Goal: Check status: Check status

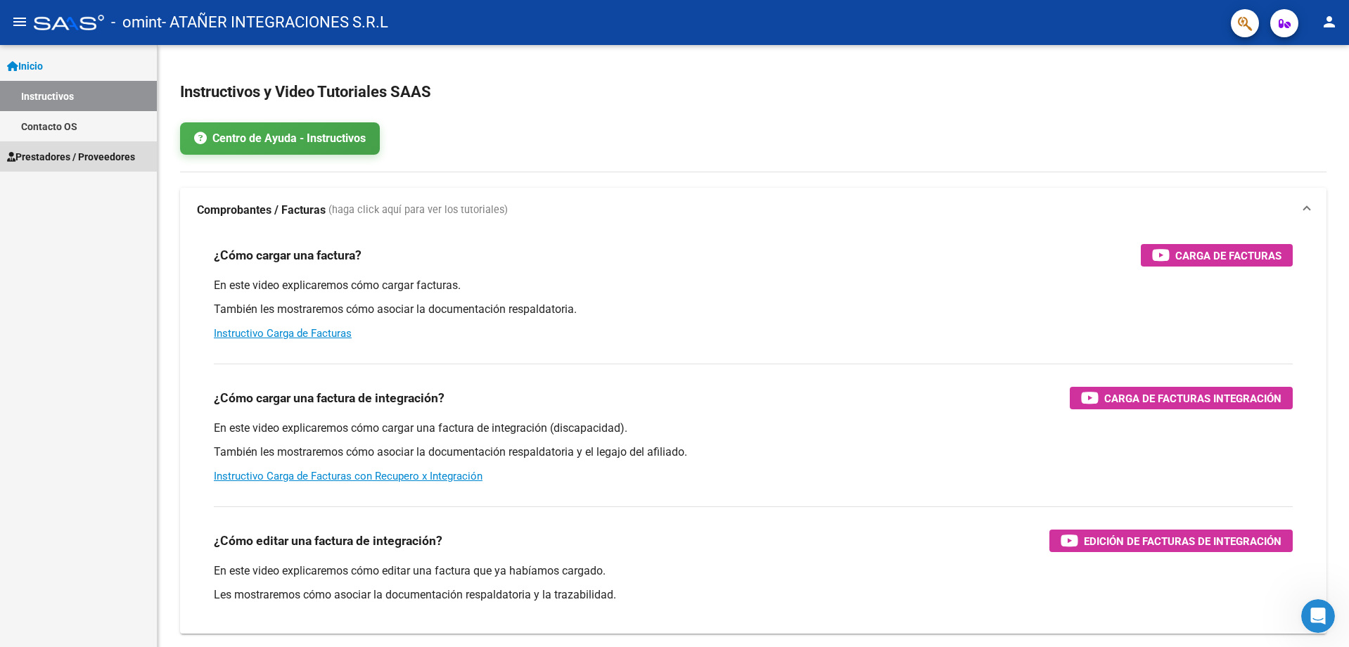
click at [71, 160] on span "Prestadores / Proveedores" at bounding box center [71, 156] width 128 height 15
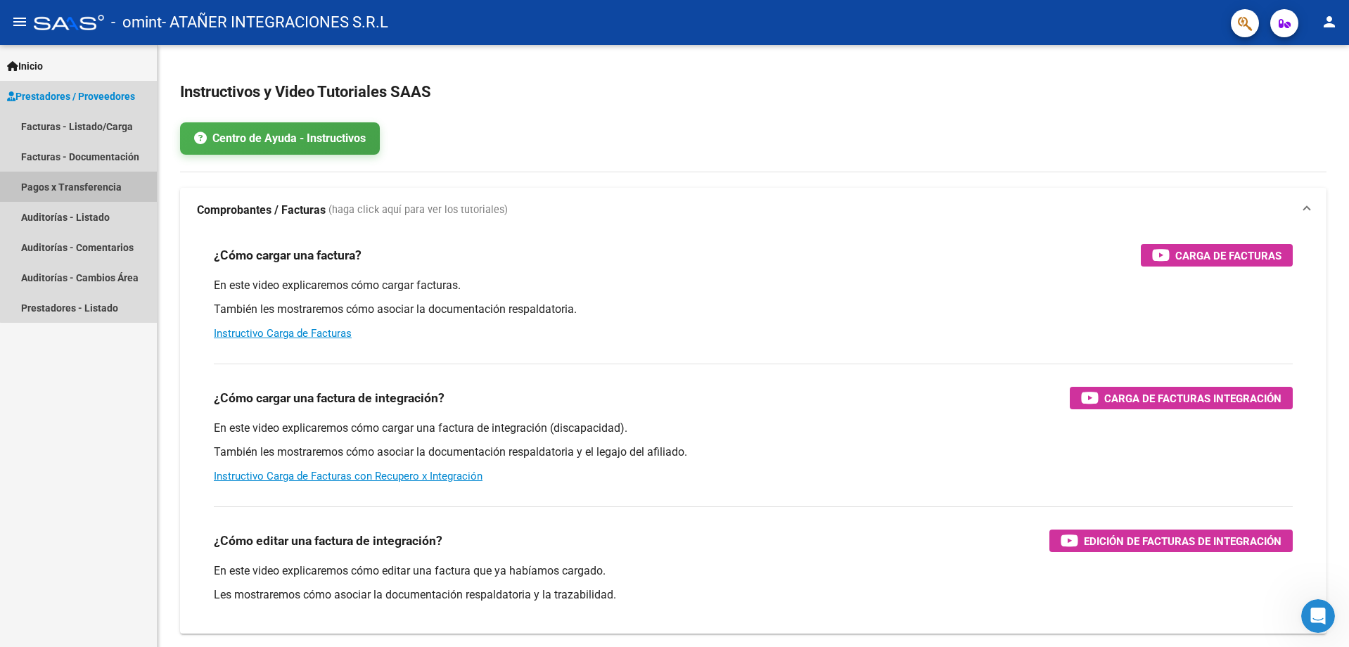
click at [97, 187] on link "Pagos x Transferencia" at bounding box center [78, 187] width 157 height 30
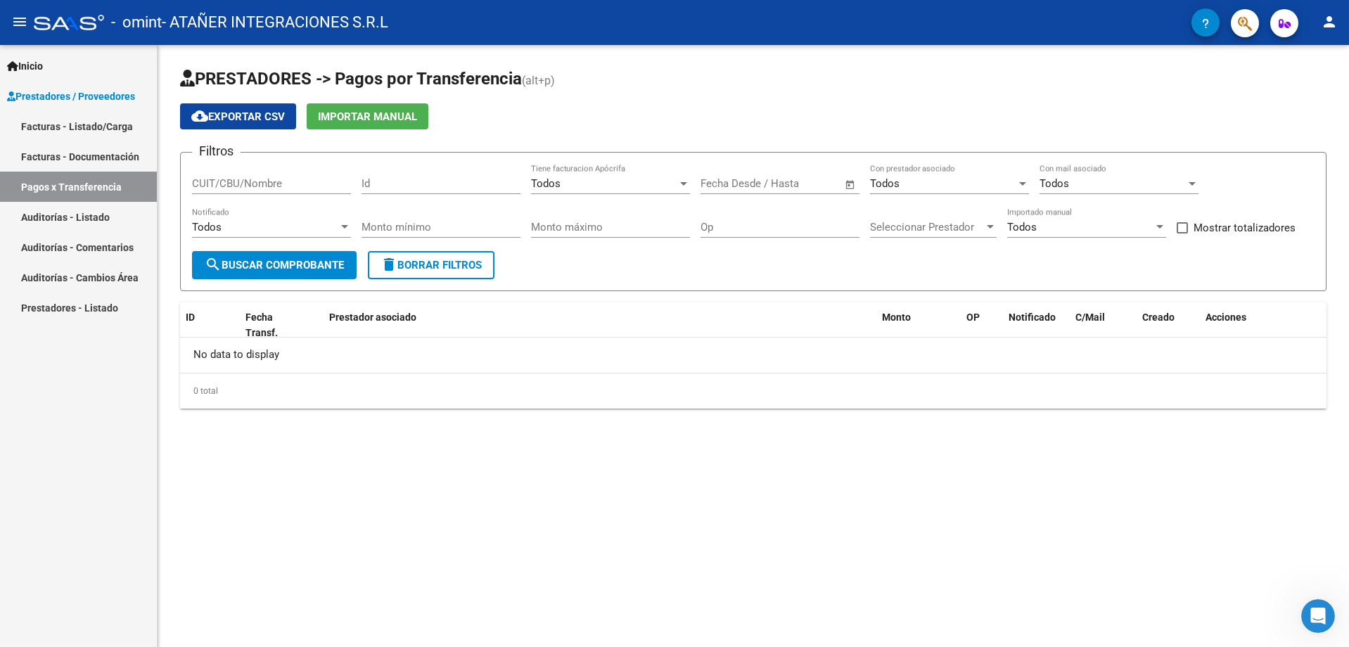
click at [286, 267] on span "search Buscar Comprobante" at bounding box center [274, 265] width 139 height 13
click at [342, 227] on div at bounding box center [344, 227] width 7 height 4
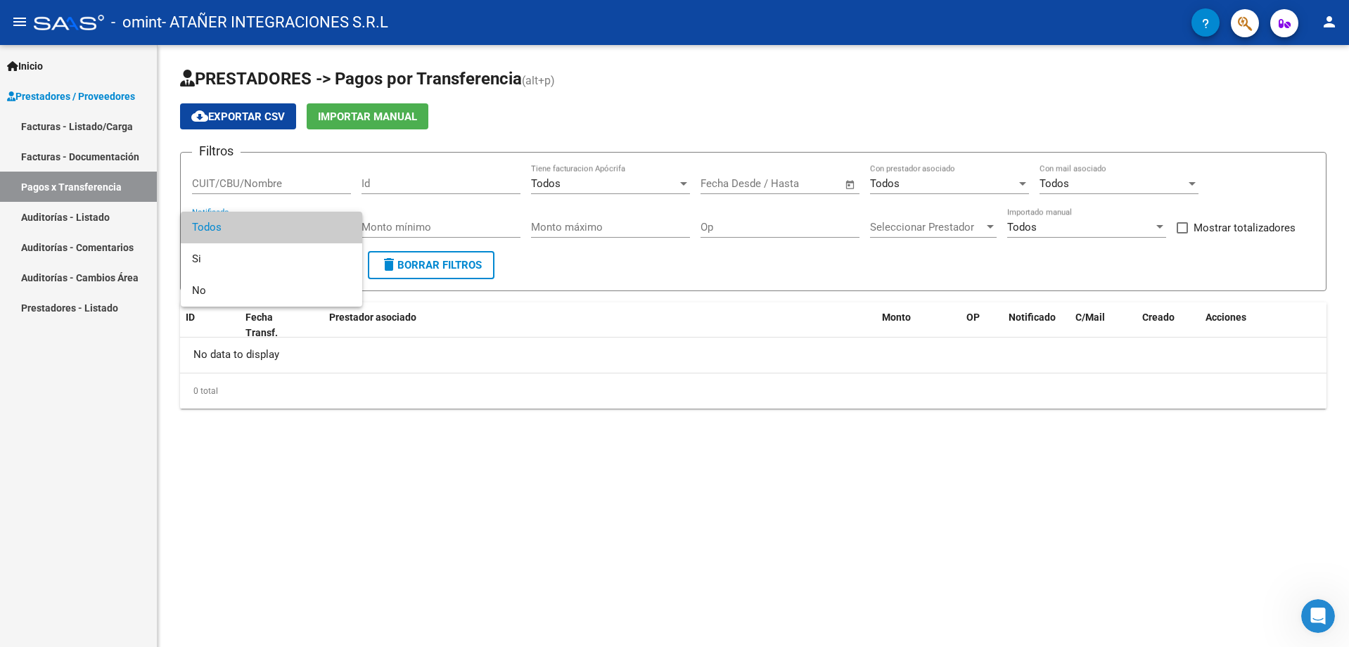
click at [342, 227] on span "Todos" at bounding box center [271, 228] width 159 height 32
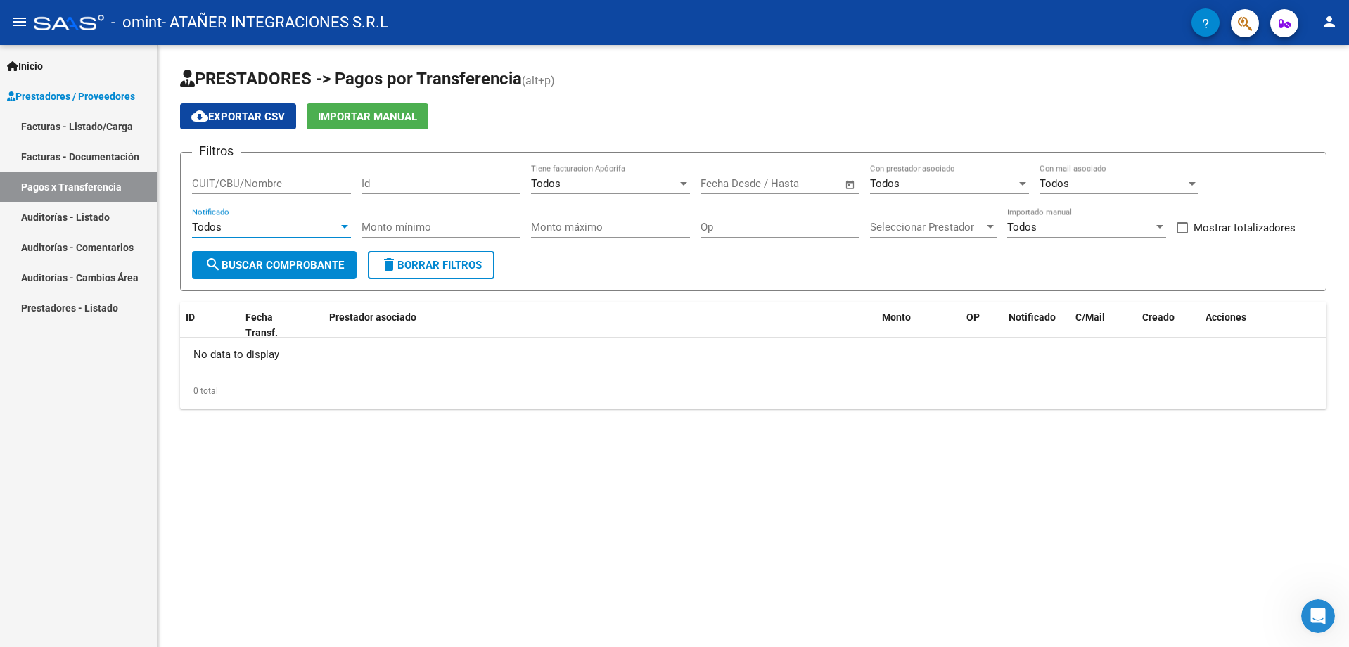
click at [292, 187] on input "CUIT/CBU/Nombre" at bounding box center [271, 183] width 159 height 13
click at [651, 184] on div "Todos" at bounding box center [604, 183] width 146 height 13
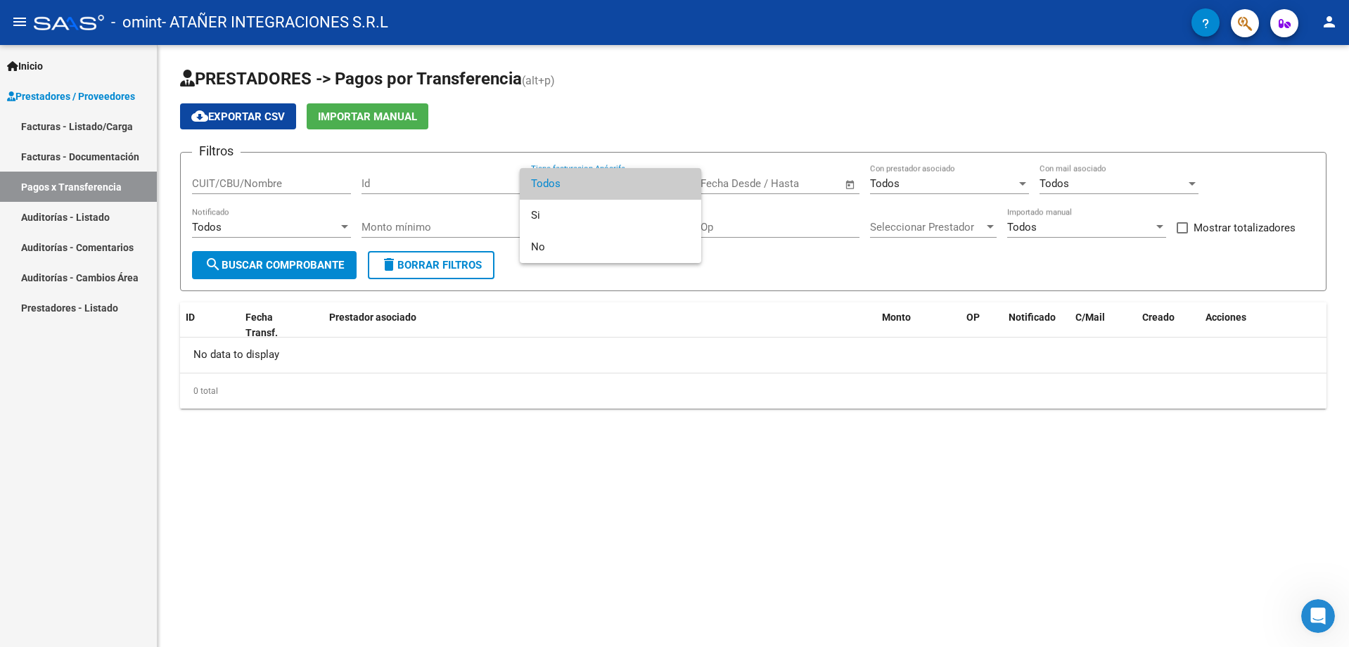
click at [651, 184] on span "Todos" at bounding box center [610, 184] width 159 height 32
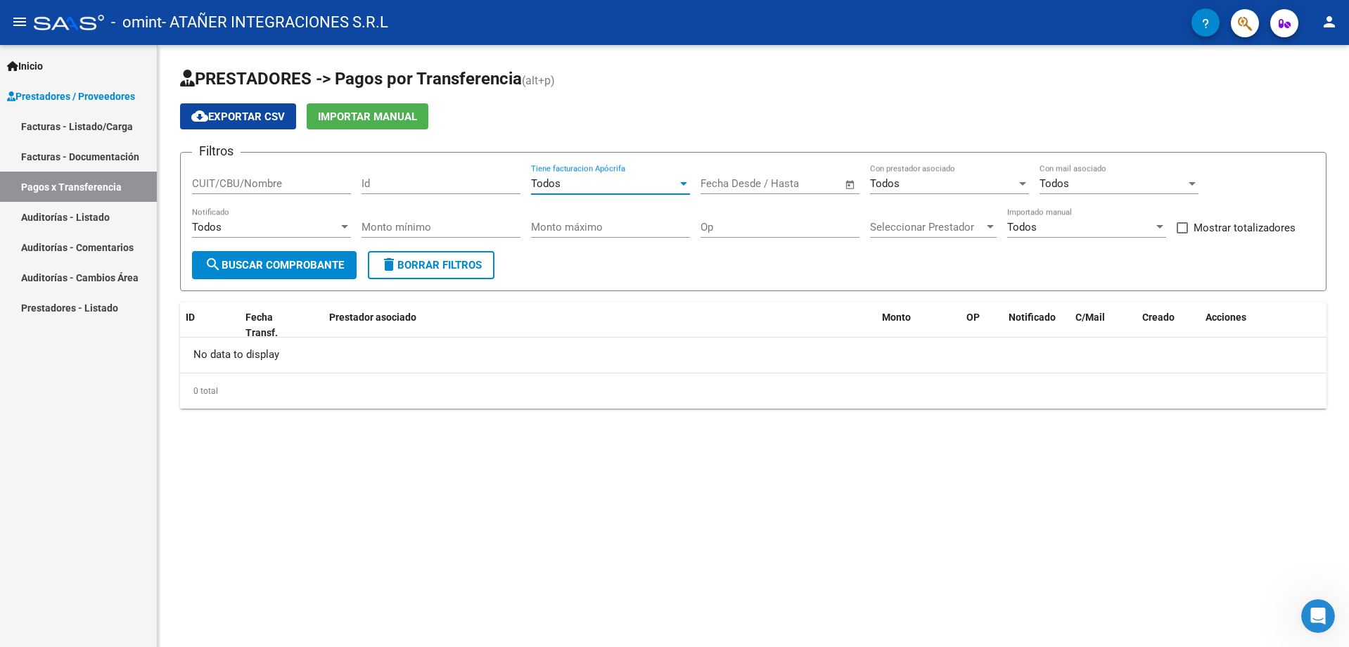
click at [945, 230] on span "Seleccionar Prestador" at bounding box center [927, 227] width 114 height 13
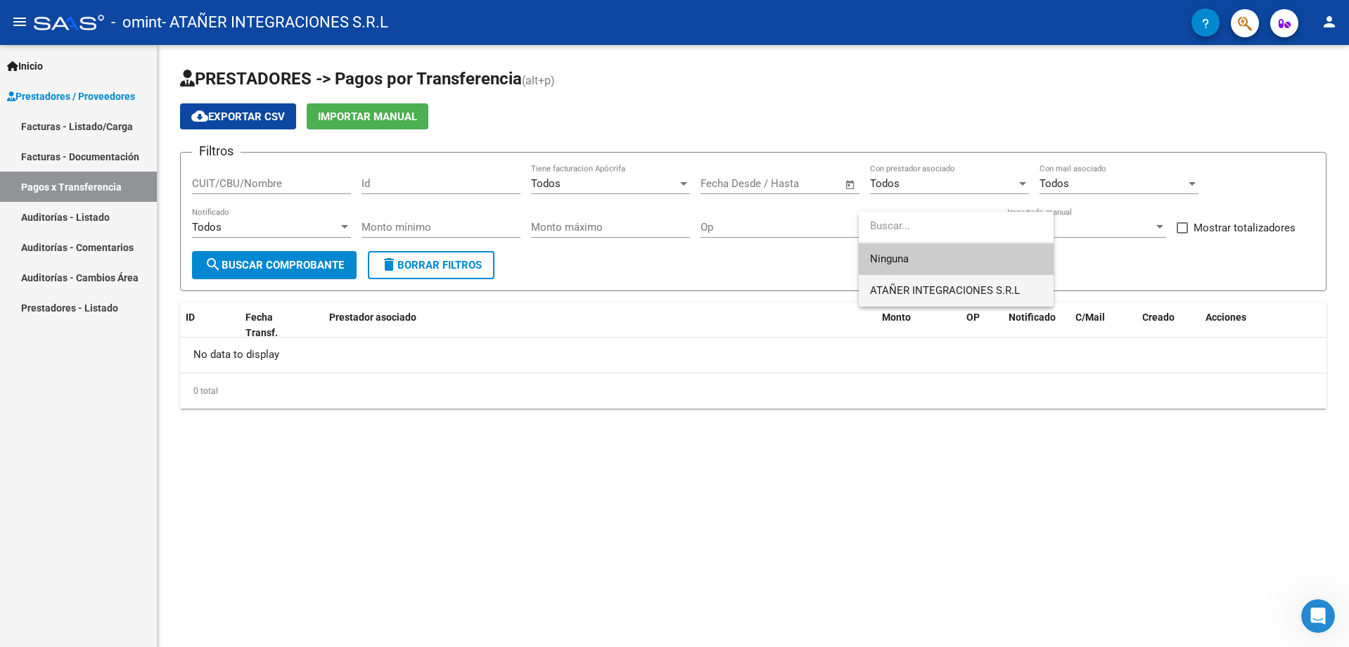
click at [945, 284] on span "ATAÑER INTEGRACIONES S.R.L" at bounding box center [945, 290] width 150 height 13
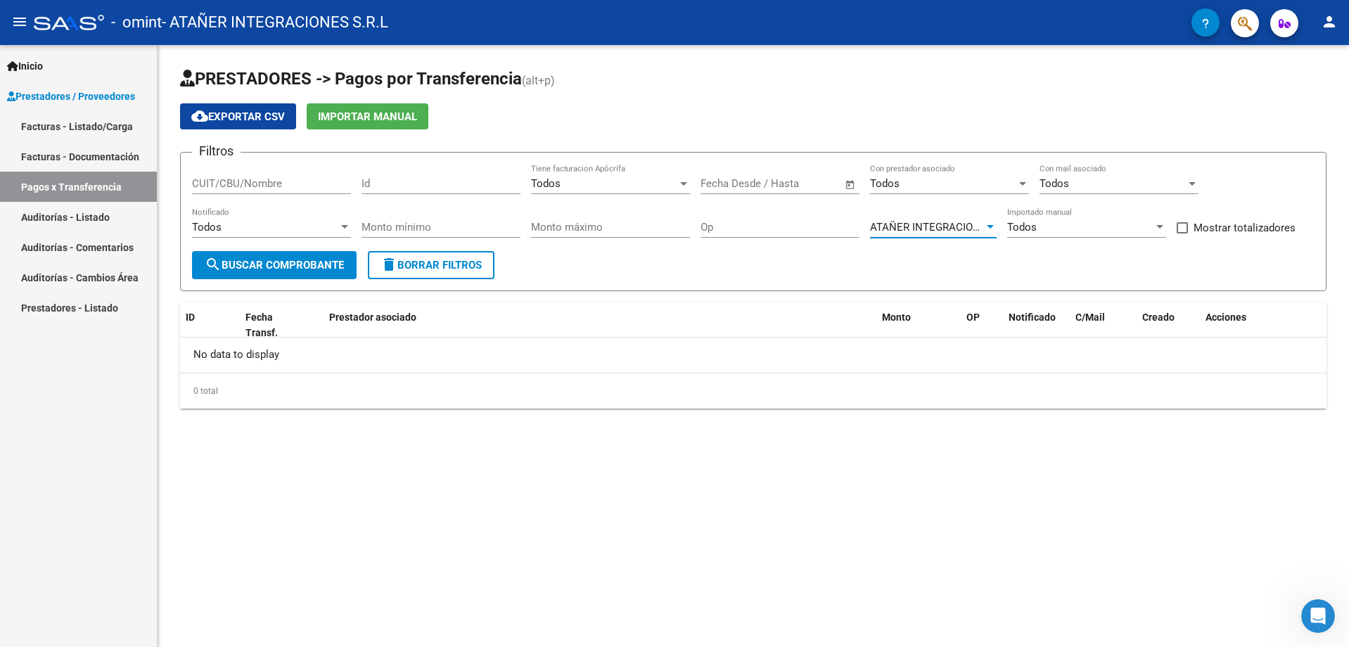
click at [286, 267] on span "search Buscar Comprobante" at bounding box center [274, 265] width 139 height 13
click at [1162, 182] on div "Todos" at bounding box center [1112, 183] width 146 height 13
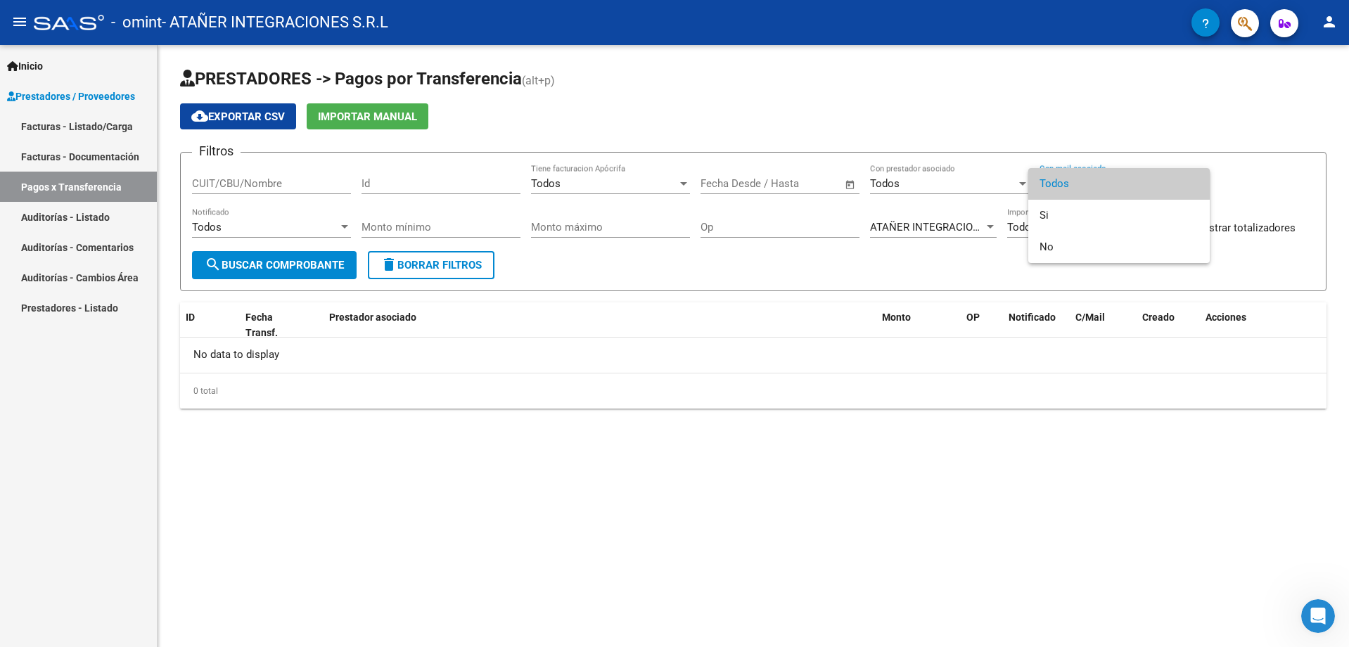
click at [1162, 182] on span "Todos" at bounding box center [1118, 184] width 159 height 32
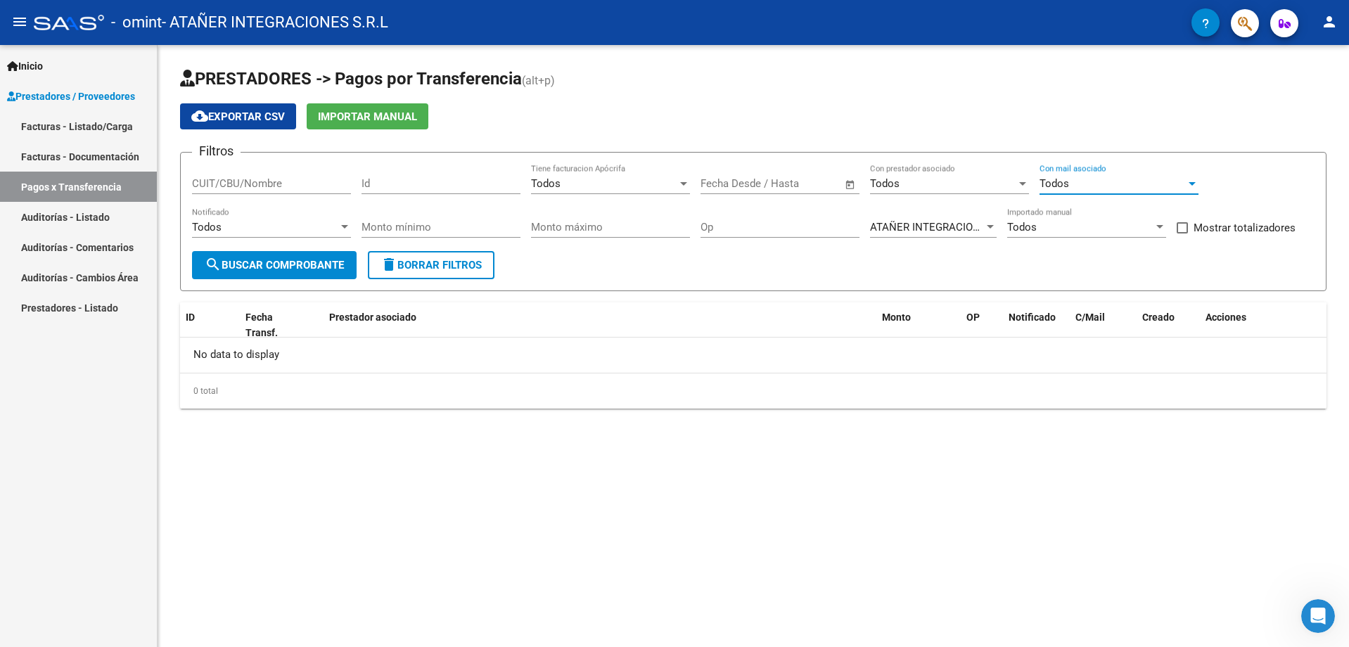
click at [1095, 227] on div "Todos" at bounding box center [1080, 227] width 146 height 13
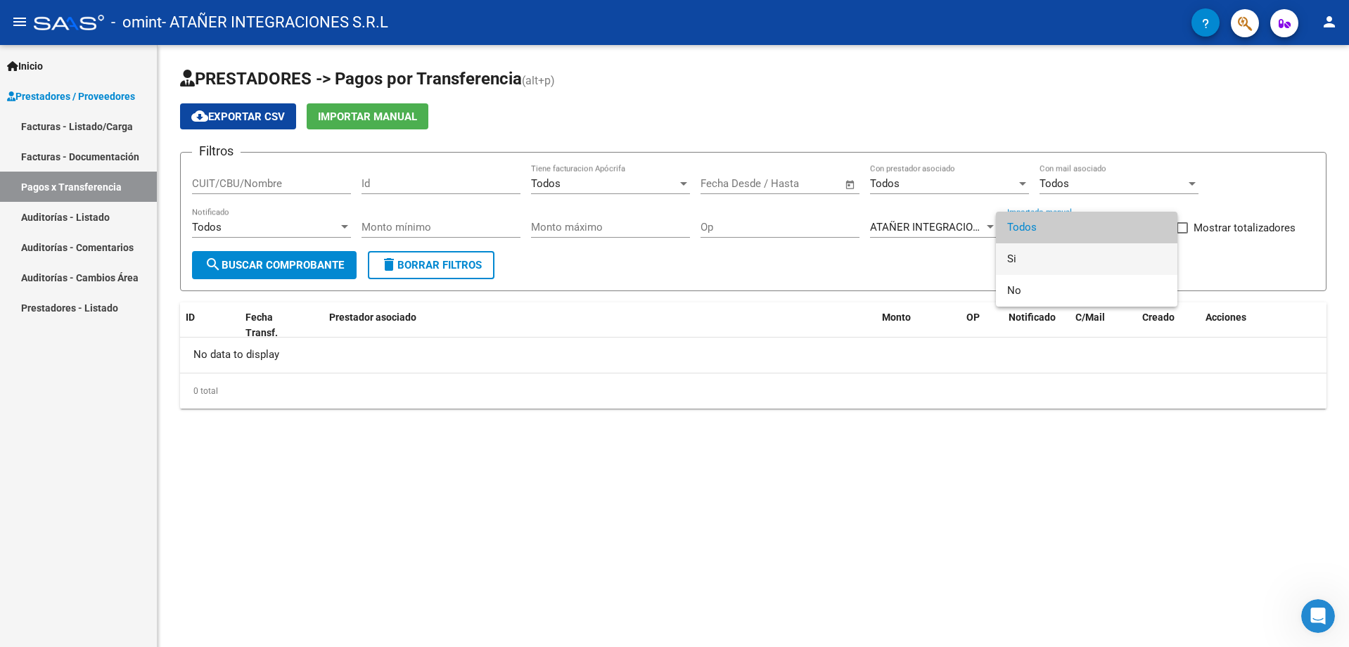
click at [1062, 258] on span "Si" at bounding box center [1086, 259] width 159 height 32
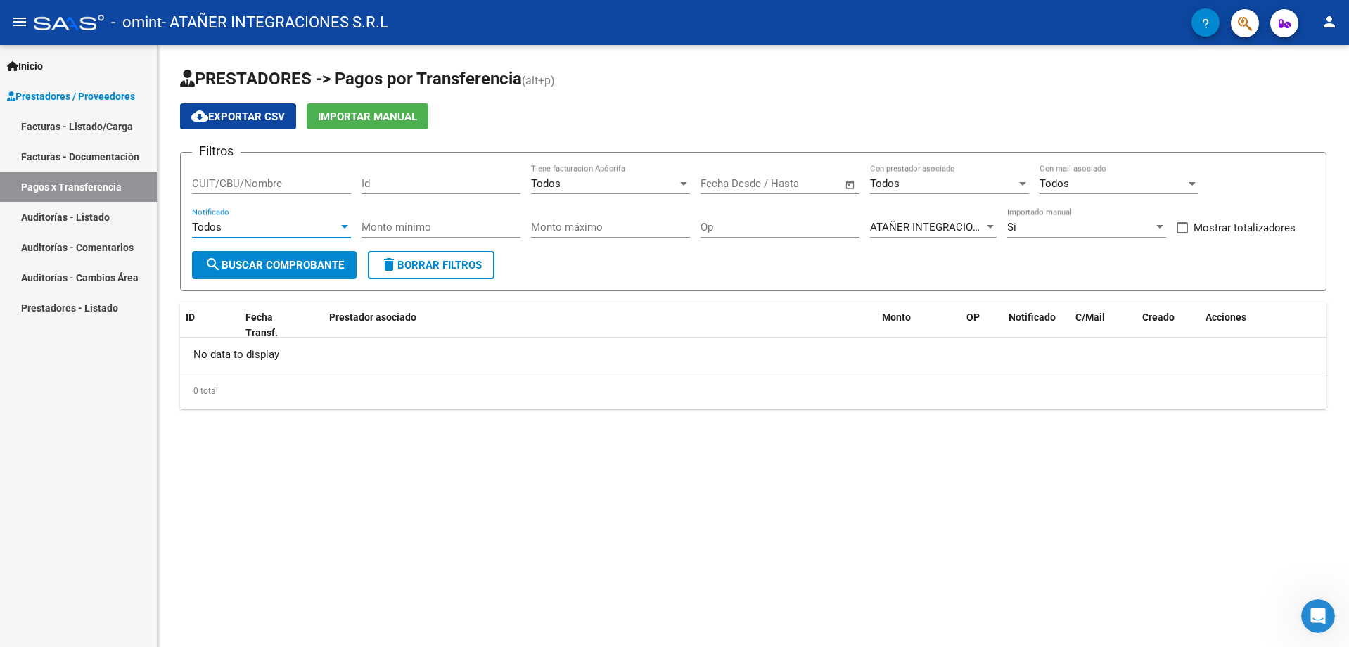
click at [312, 232] on div "Todos" at bounding box center [265, 227] width 146 height 13
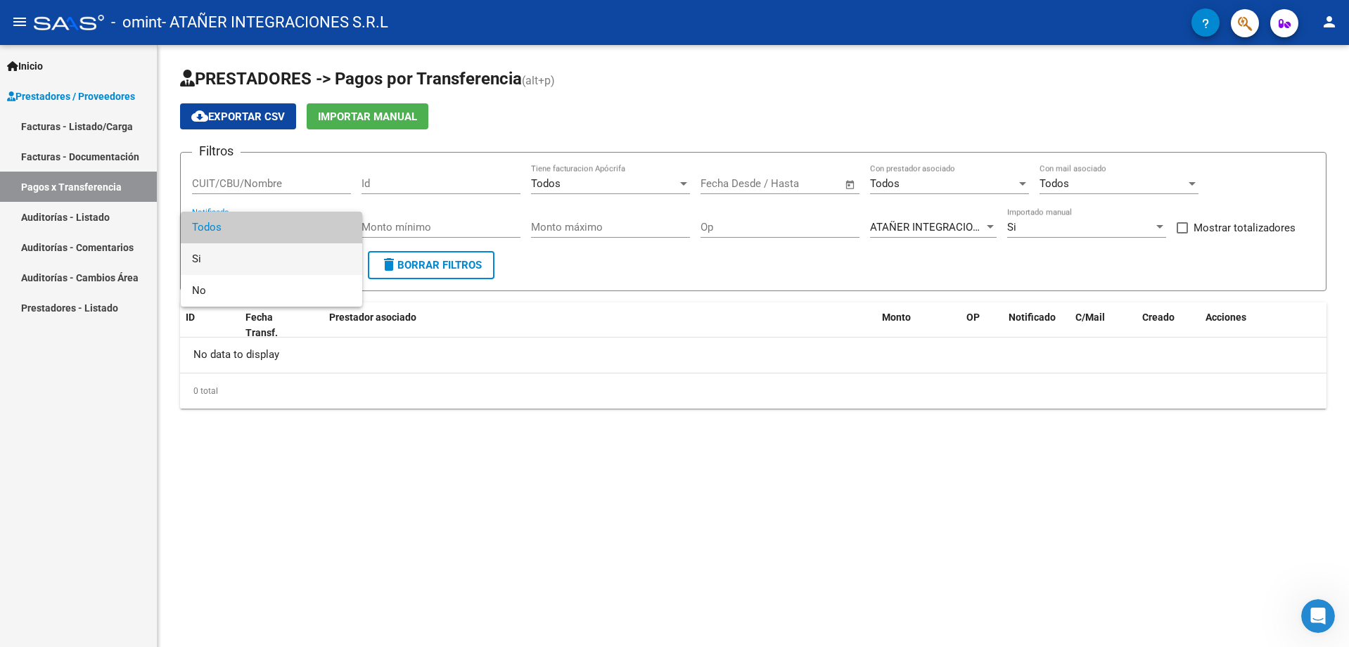
click at [286, 269] on span "Si" at bounding box center [271, 259] width 159 height 32
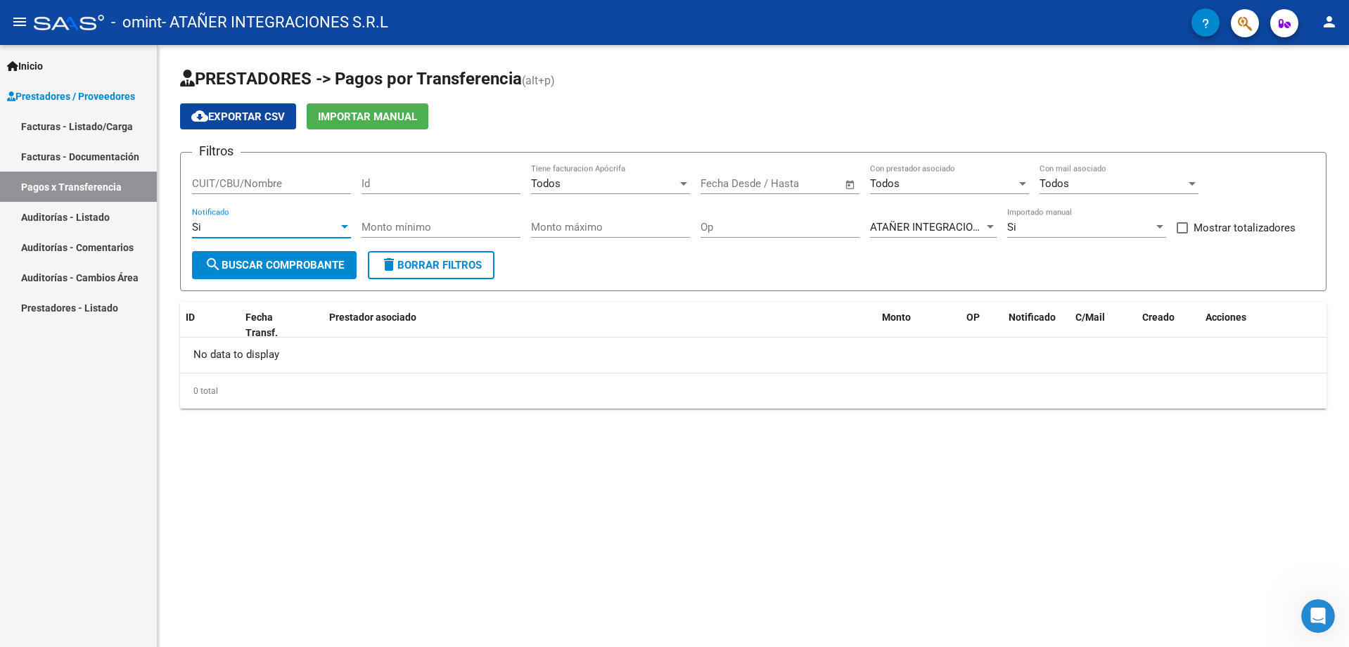
click at [339, 222] on div "Si" at bounding box center [271, 227] width 159 height 13
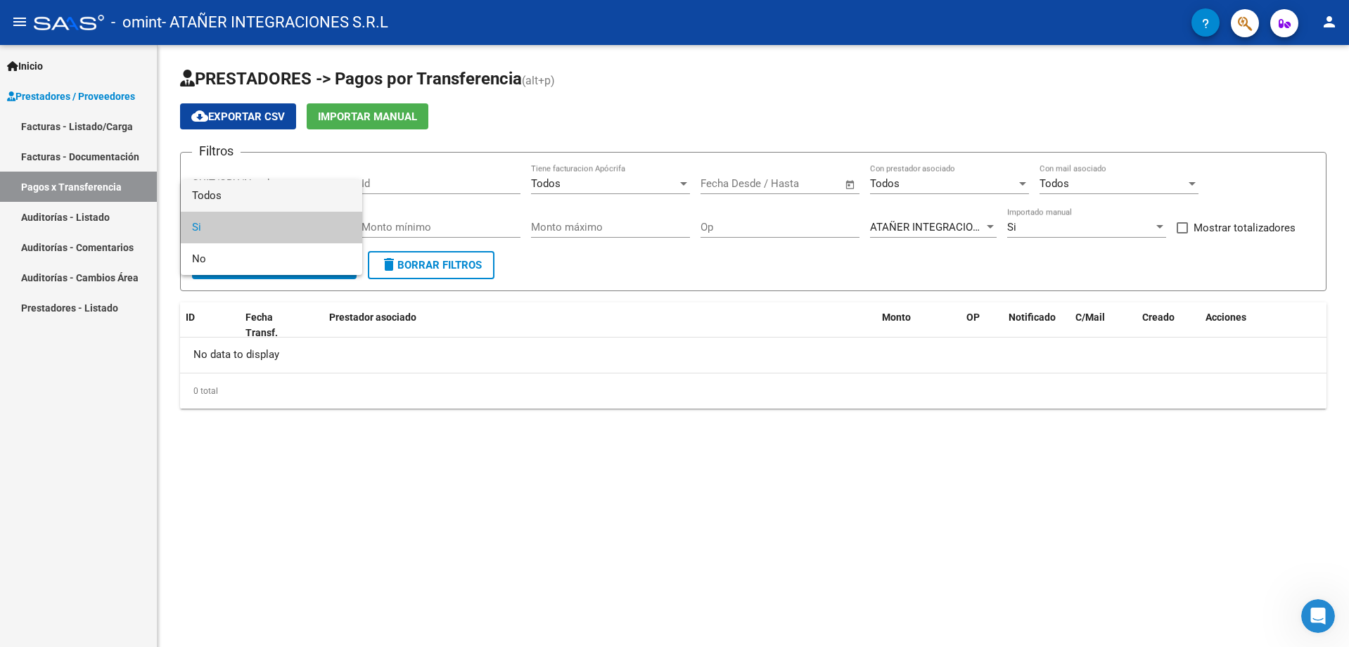
click at [315, 186] on span "Todos" at bounding box center [271, 196] width 159 height 32
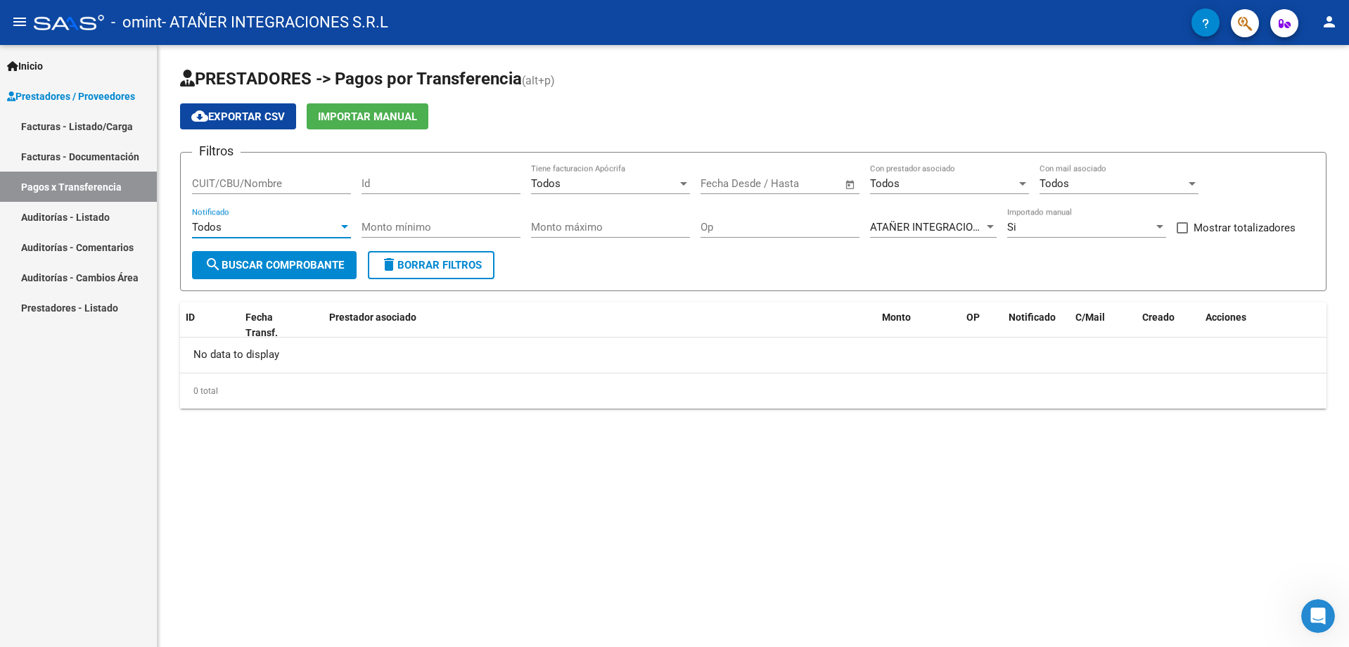
click at [338, 219] on div "Todos Notificado" at bounding box center [271, 222] width 159 height 30
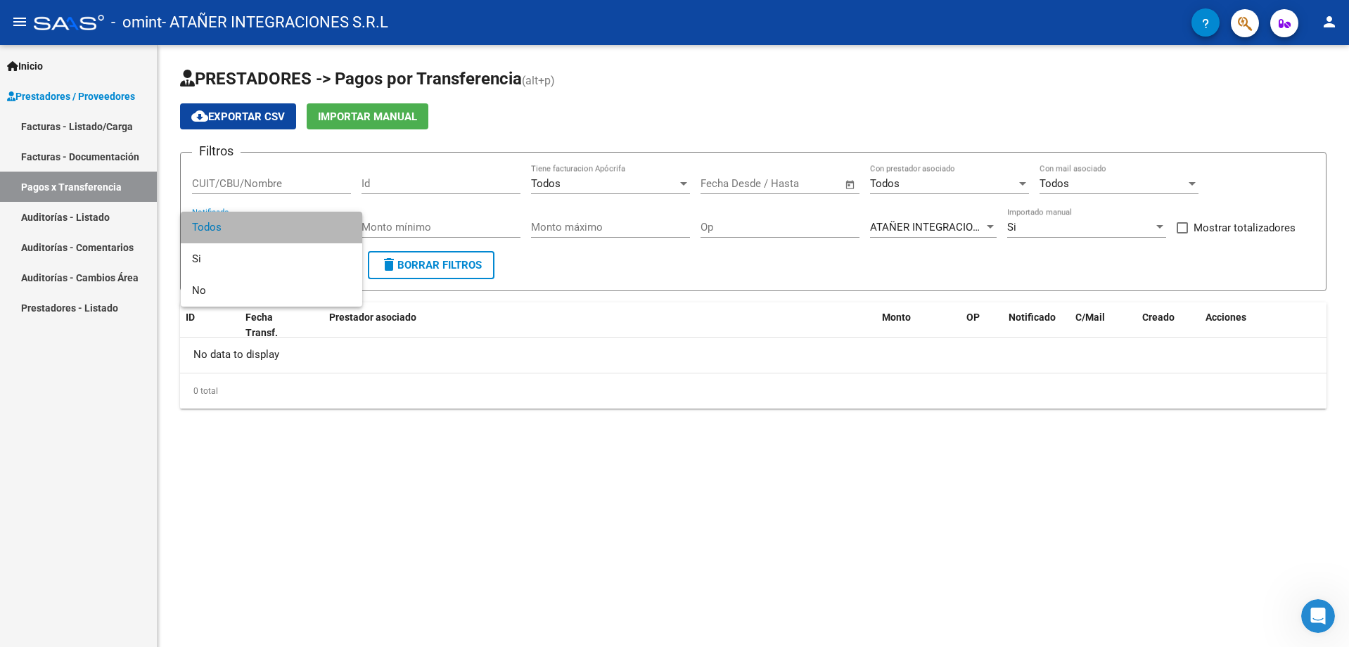
click at [338, 219] on span "Todos" at bounding box center [271, 228] width 159 height 32
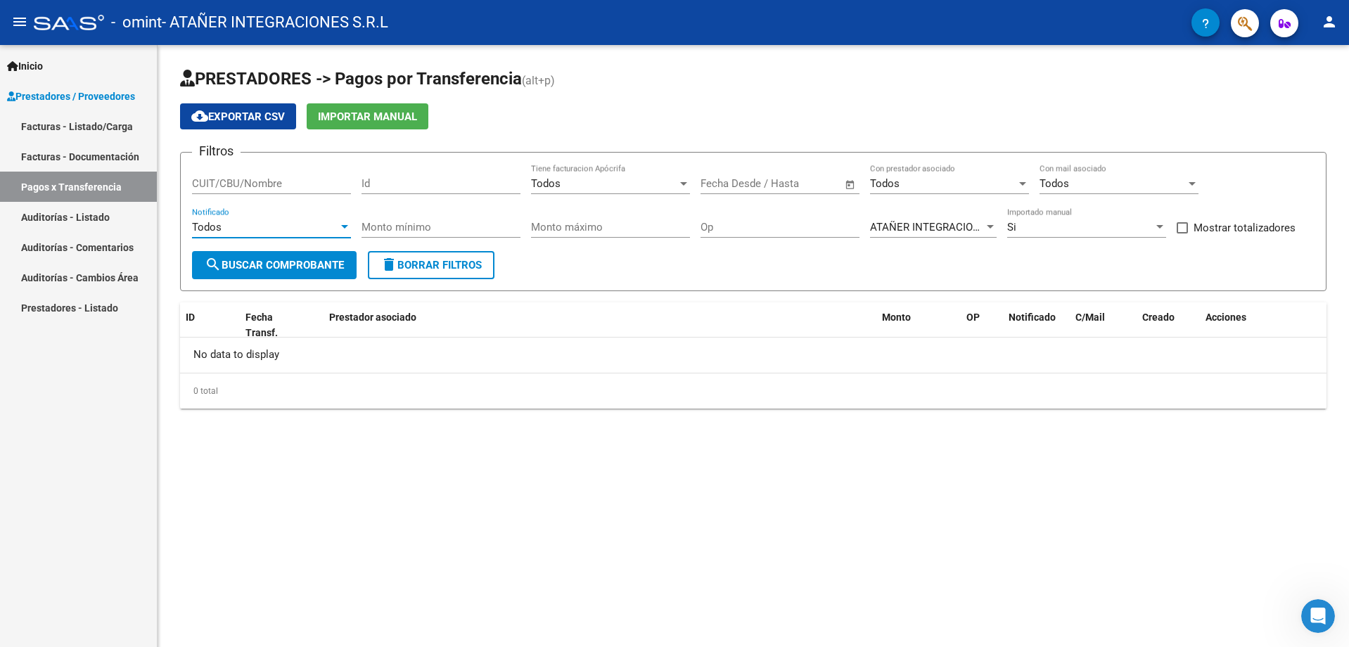
click at [1047, 230] on div "Si" at bounding box center [1080, 227] width 146 height 13
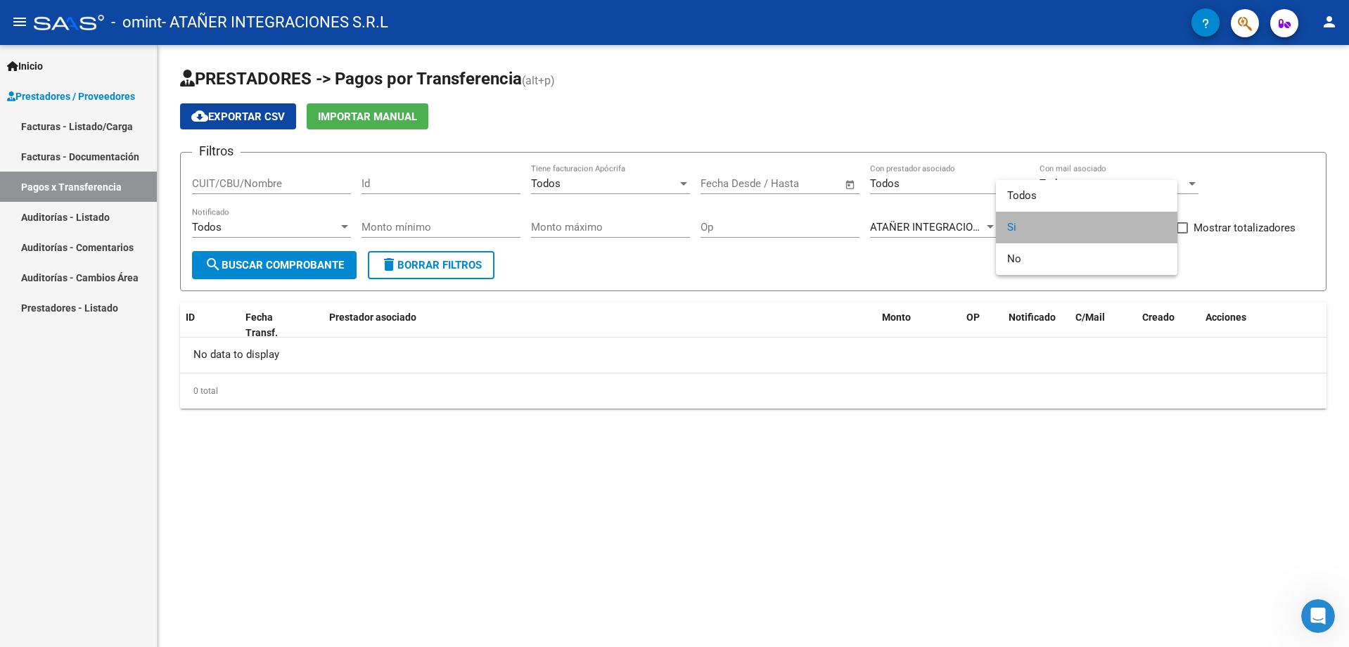
click at [1047, 230] on span "Si" at bounding box center [1086, 228] width 159 height 32
click at [1047, 230] on div "Si" at bounding box center [1080, 227] width 146 height 13
click at [1054, 193] on span "Todos" at bounding box center [1086, 196] width 159 height 32
click at [1101, 182] on div "Todos" at bounding box center [1112, 183] width 146 height 13
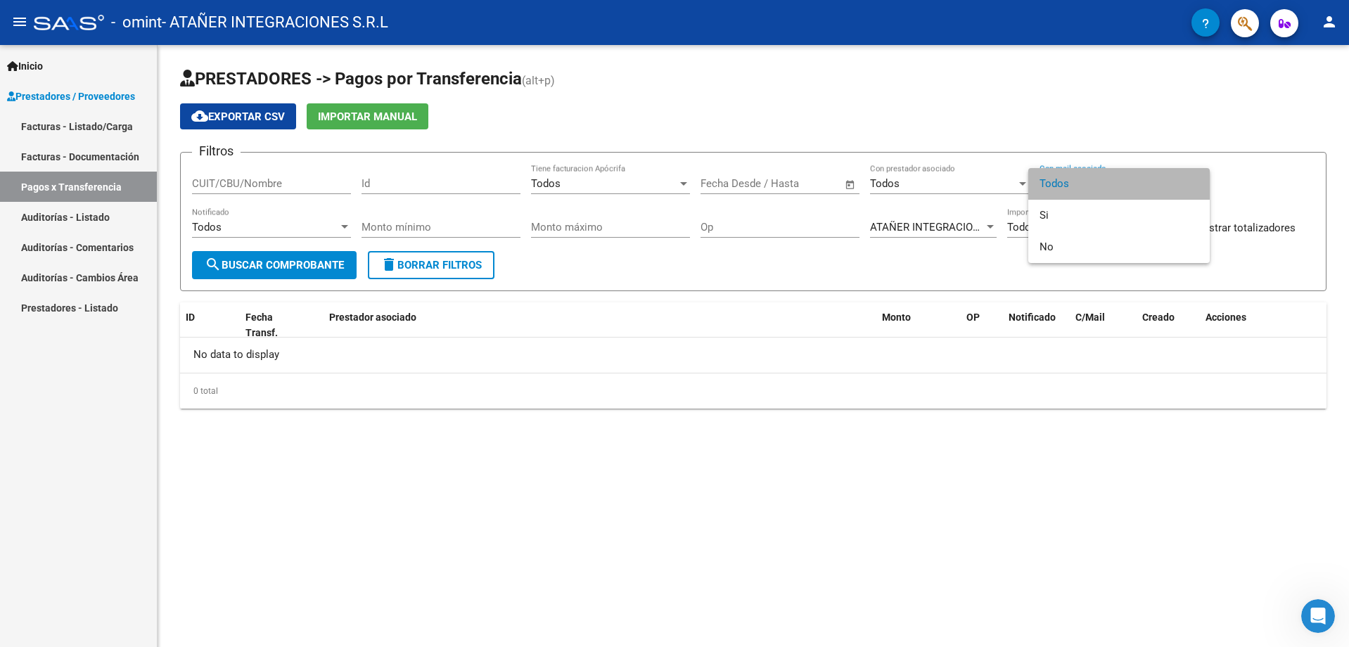
click at [1101, 188] on span "Todos" at bounding box center [1118, 184] width 159 height 32
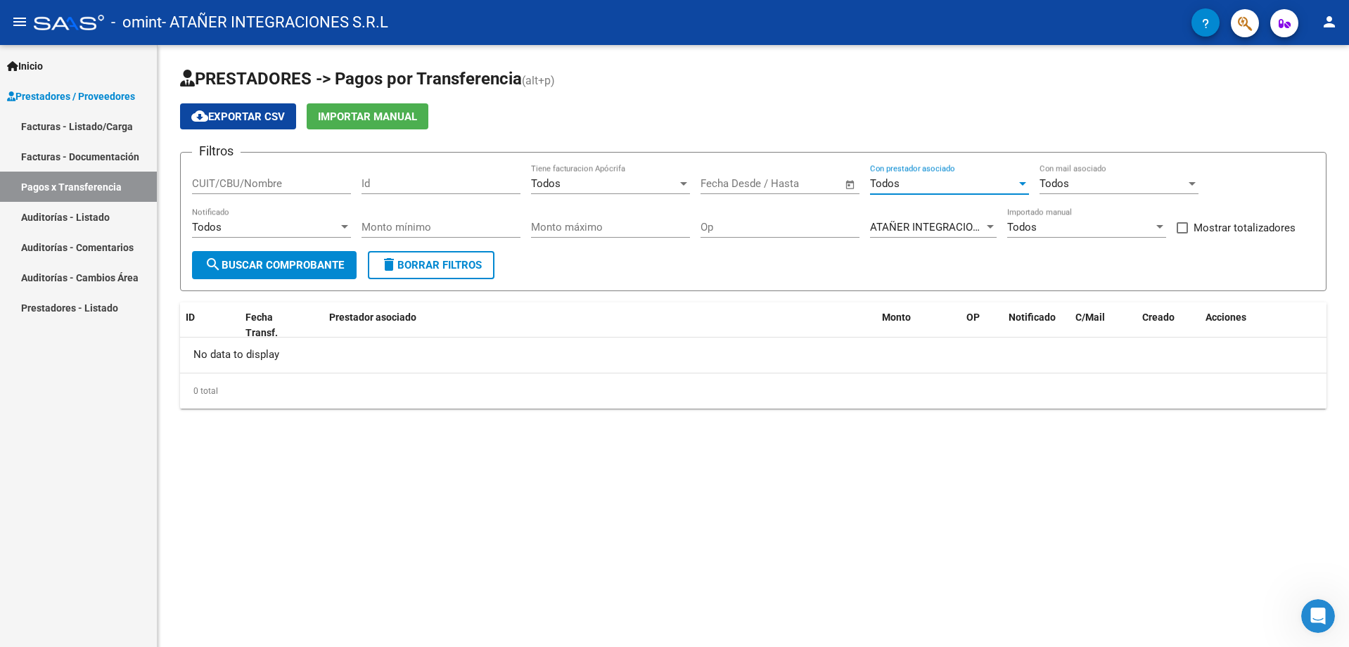
click at [925, 188] on div "Todos" at bounding box center [943, 183] width 146 height 13
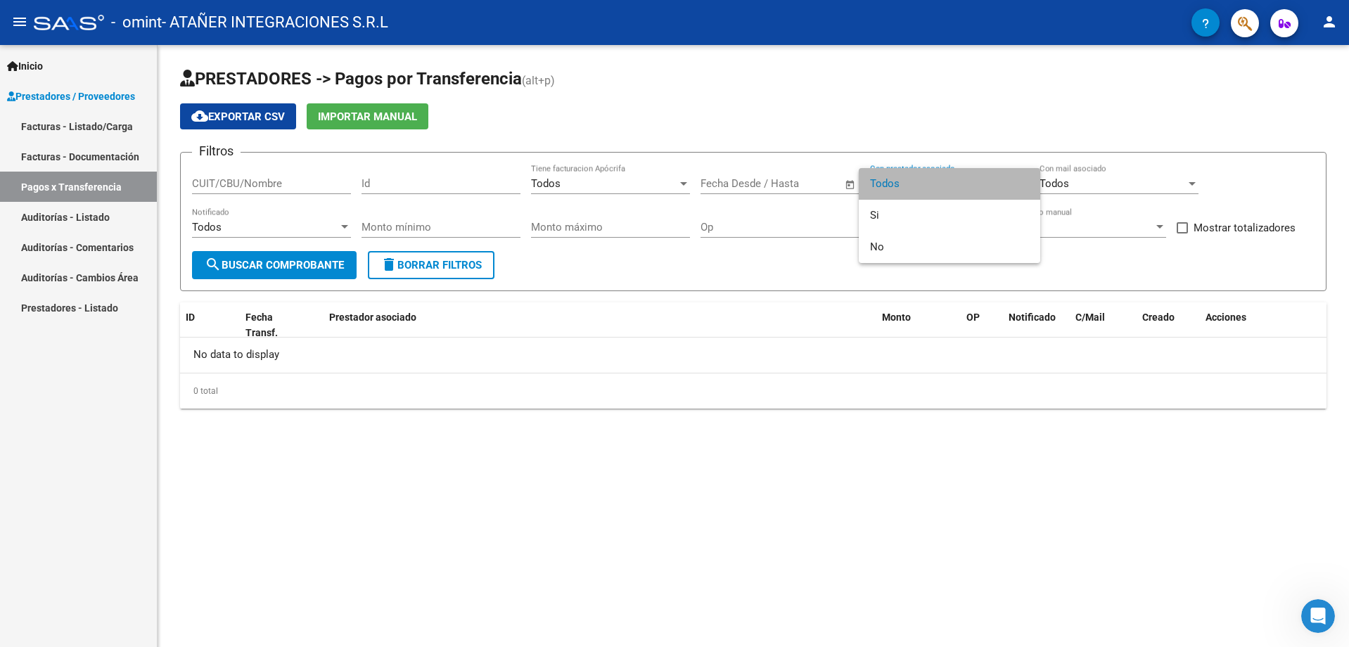
click at [914, 187] on span "Todos" at bounding box center [949, 184] width 159 height 32
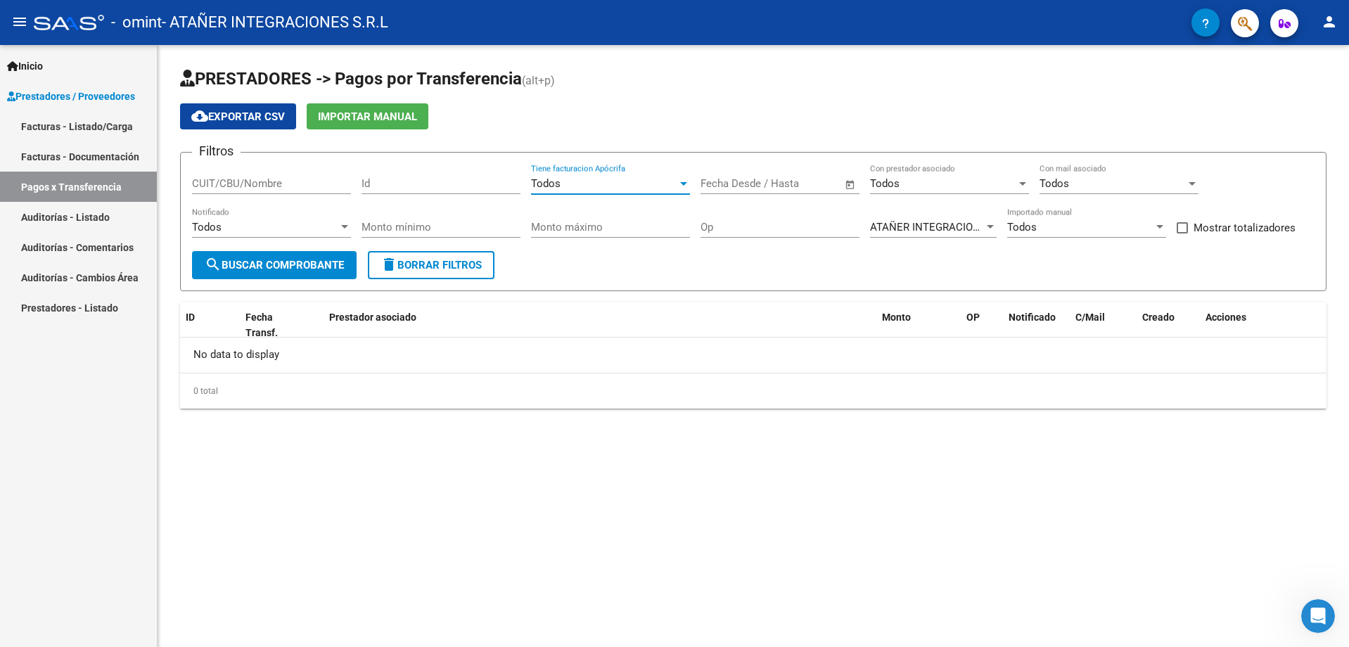
click at [613, 185] on div "Todos" at bounding box center [604, 183] width 146 height 13
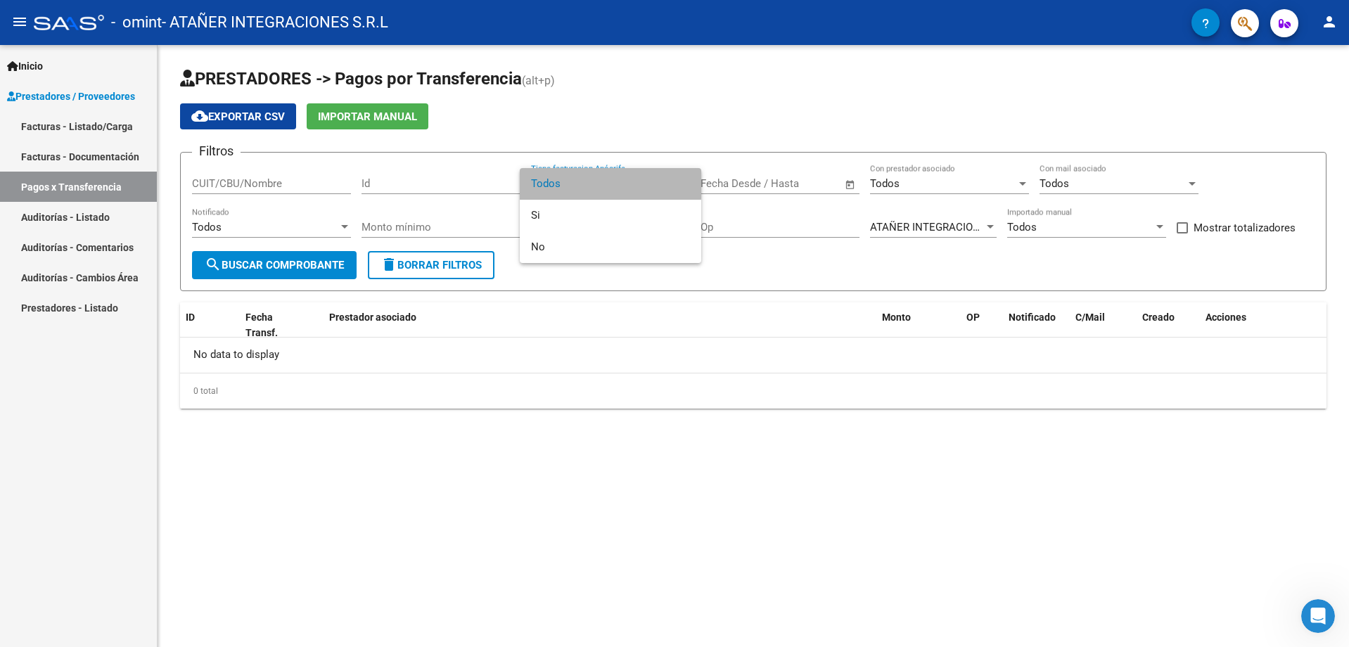
click at [608, 182] on span "Todos" at bounding box center [610, 184] width 159 height 32
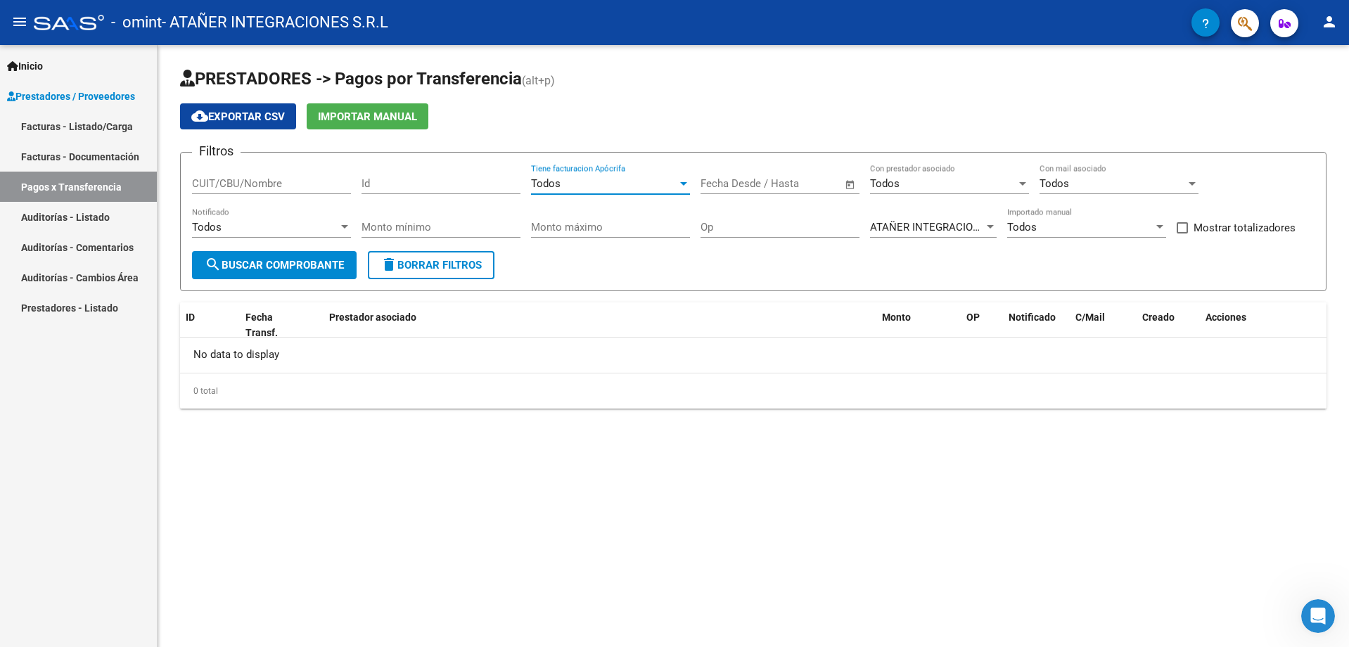
click at [395, 186] on input "Id" at bounding box center [440, 183] width 159 height 13
click at [261, 267] on span "search Buscar Comprobante" at bounding box center [274, 265] width 139 height 13
click at [222, 358] on div "No data to display" at bounding box center [753, 355] width 1146 height 35
click at [216, 321] on div "ID" at bounding box center [210, 317] width 49 height 16
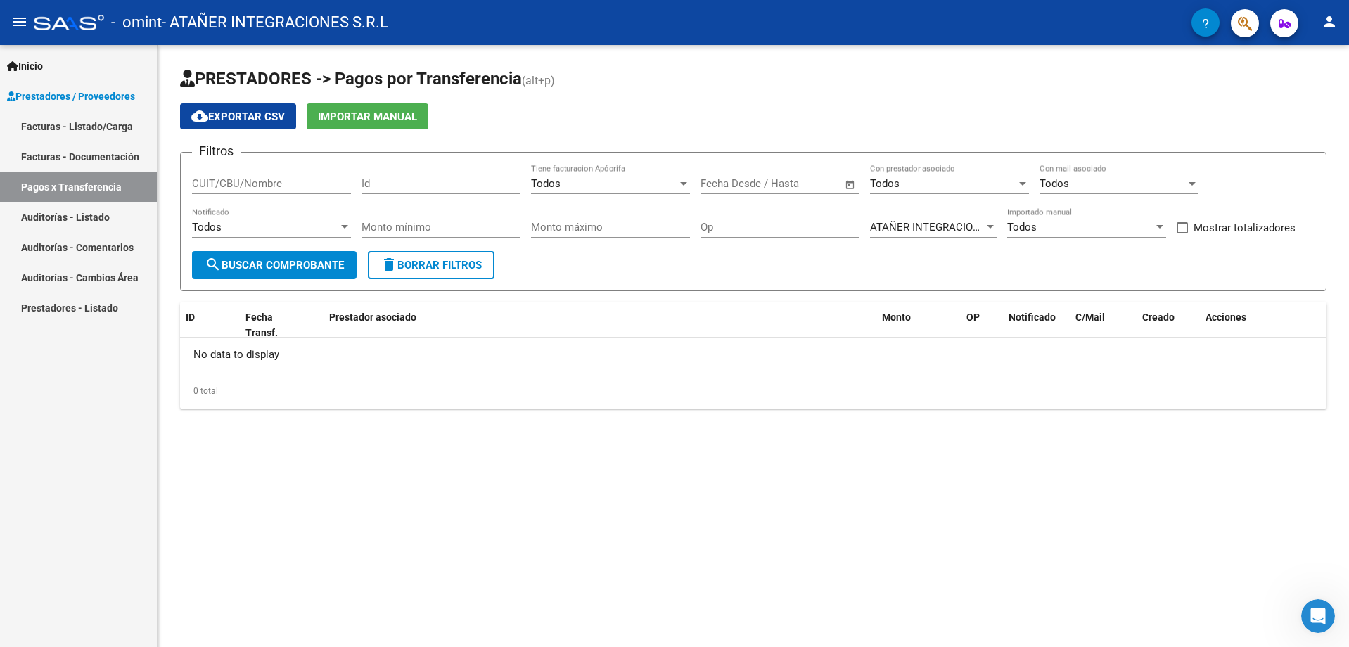
click at [416, 192] on div "Id" at bounding box center [440, 179] width 159 height 30
type input "2606"
click at [337, 267] on span "search Buscar Comprobante" at bounding box center [274, 265] width 139 height 13
drag, startPoint x: 421, startPoint y: 174, endPoint x: 331, endPoint y: 178, distance: 89.4
click at [331, 178] on div "Filtros CUIT/CBU/Nombre 2606 Id Todos Tiene facturacion Apócrifa Fecha inicio –…" at bounding box center [753, 207] width 1122 height 87
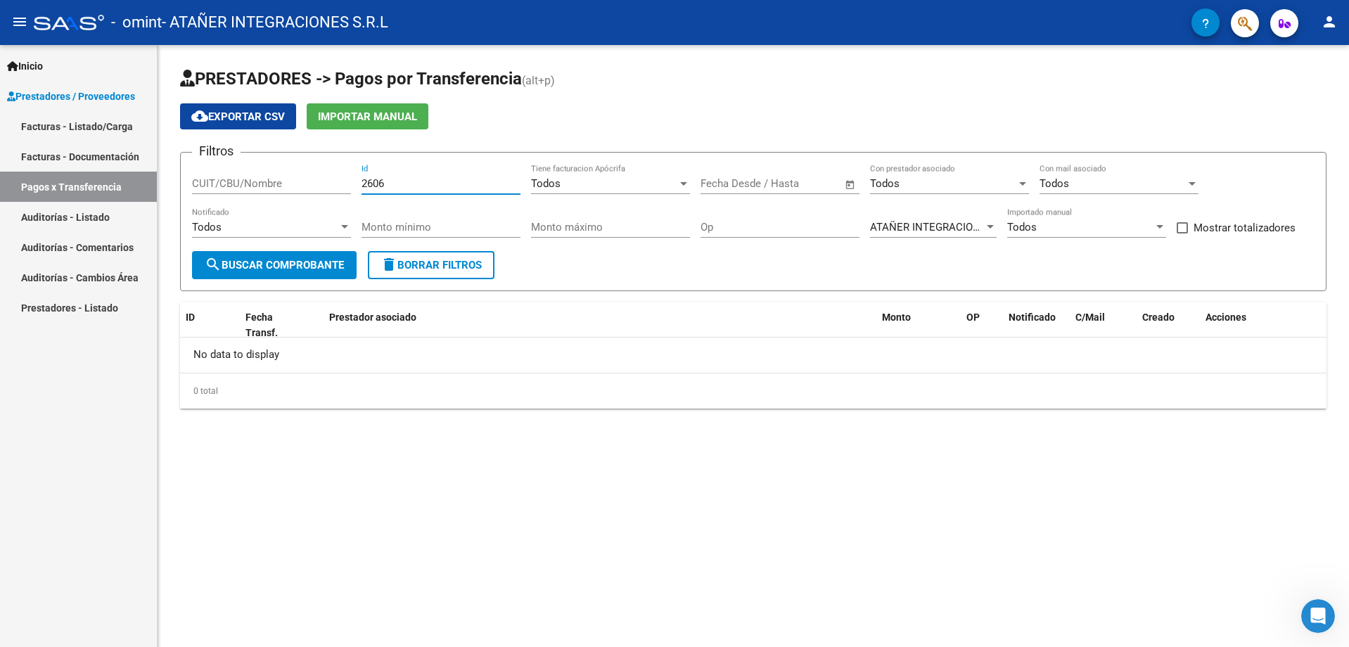
drag, startPoint x: 390, startPoint y: 181, endPoint x: 361, endPoint y: 184, distance: 29.0
click at [361, 184] on div "Filtros CUIT/CBU/Nombre 2606 Id Todos Tiene facturacion Apócrifa Fecha inicio –…" at bounding box center [753, 207] width 1122 height 87
paste input "number"
drag, startPoint x: 392, startPoint y: 175, endPoint x: 380, endPoint y: 321, distance: 146.7
click at [345, 177] on div "CUIT/CBU/Nombre" at bounding box center [271, 179] width 159 height 30
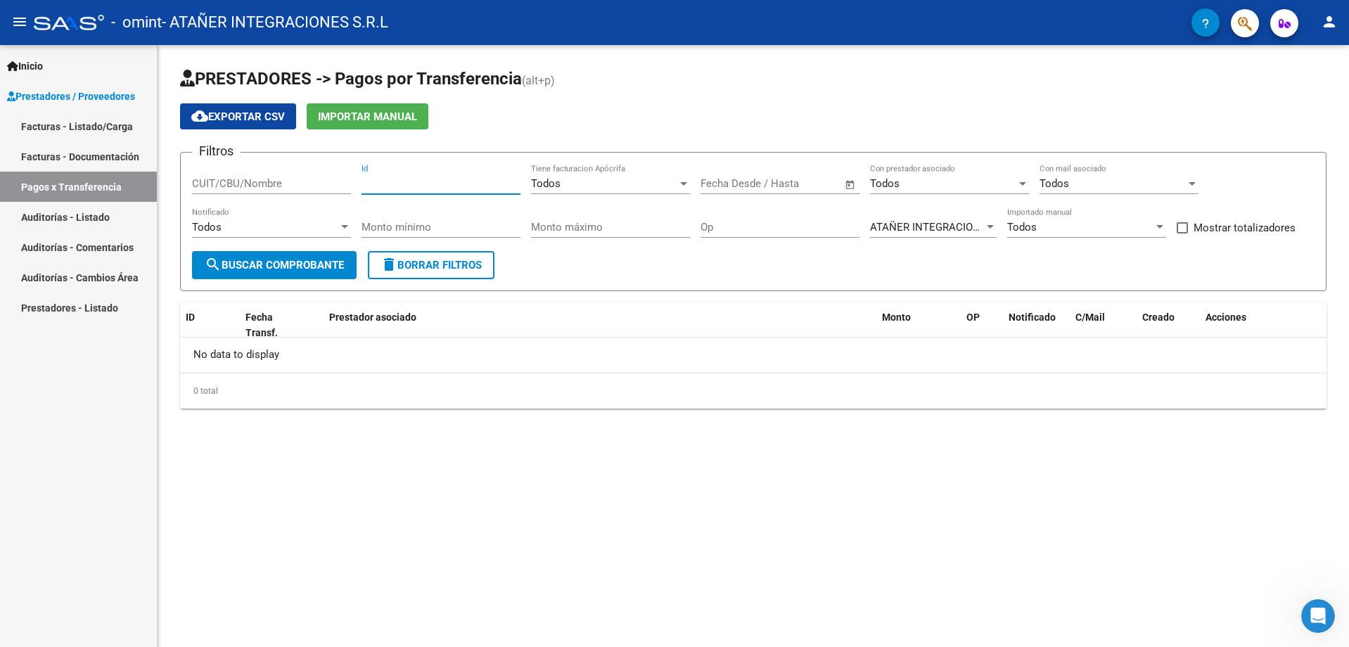
click at [404, 181] on input "Id" at bounding box center [440, 183] width 159 height 13
paste input "-000200002606"
click at [366, 186] on input "Id" at bounding box center [440, 183] width 159 height 13
type input "000200002606"
click at [292, 269] on span "search Buscar Comprobante" at bounding box center [274, 265] width 139 height 13
